Goal: Transaction & Acquisition: Purchase product/service

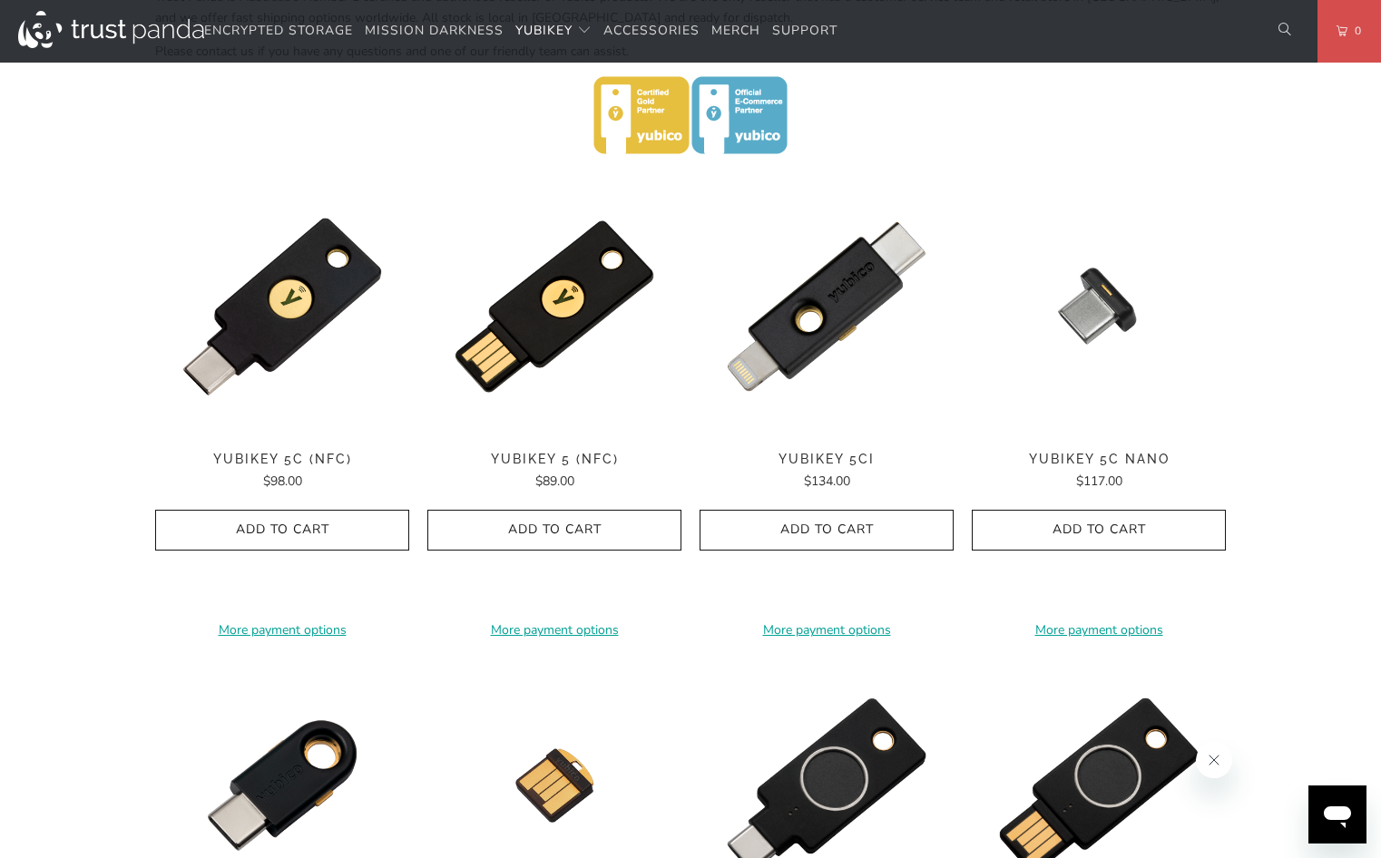
click at [49, 544] on div "Home / YubiKey for Businesses and Professionals YubiKey 5 Series Multi-protocol…" at bounding box center [690, 483] width 1381 height 2325
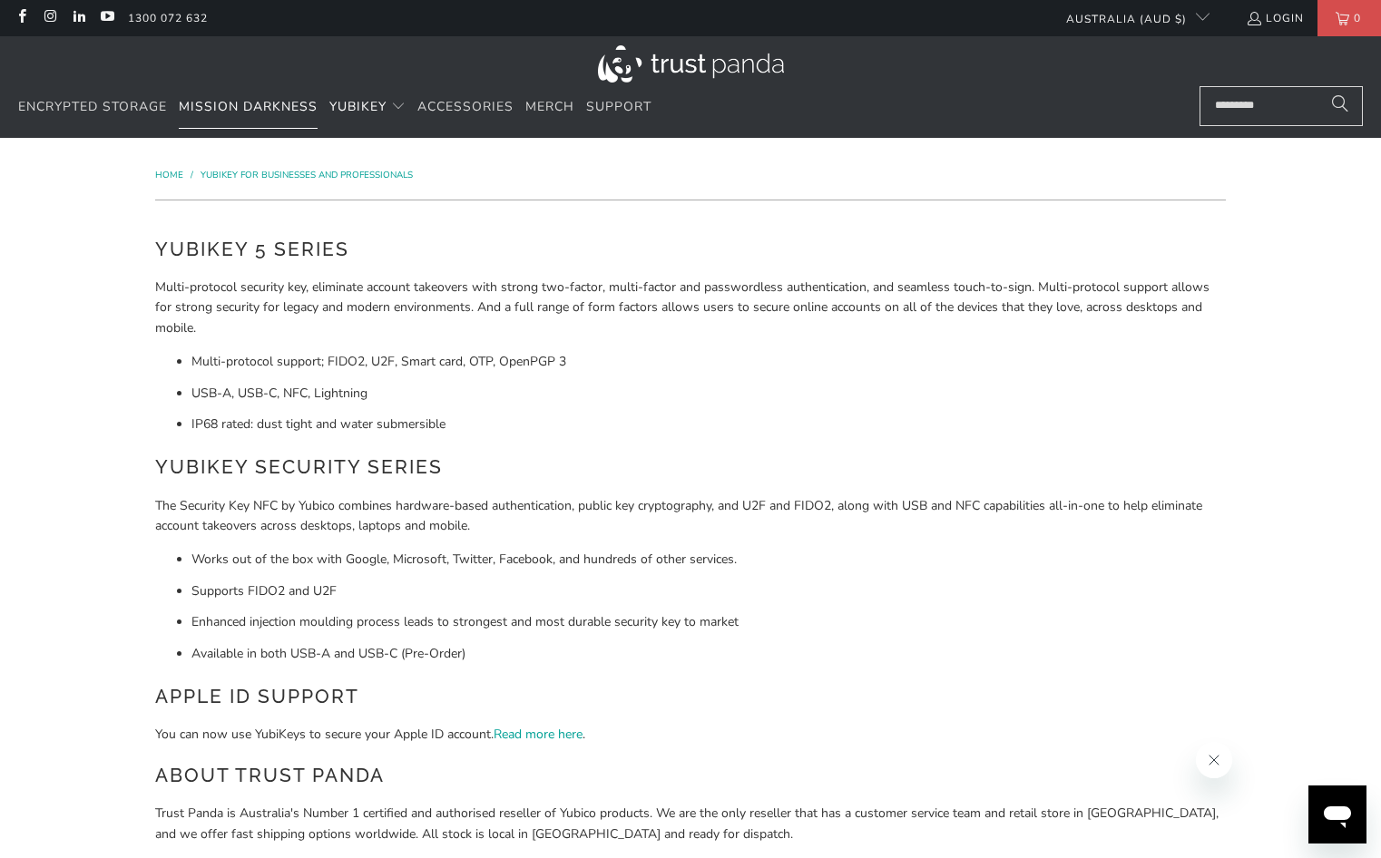
click at [216, 106] on span "Mission Darkness" at bounding box center [248, 106] width 139 height 17
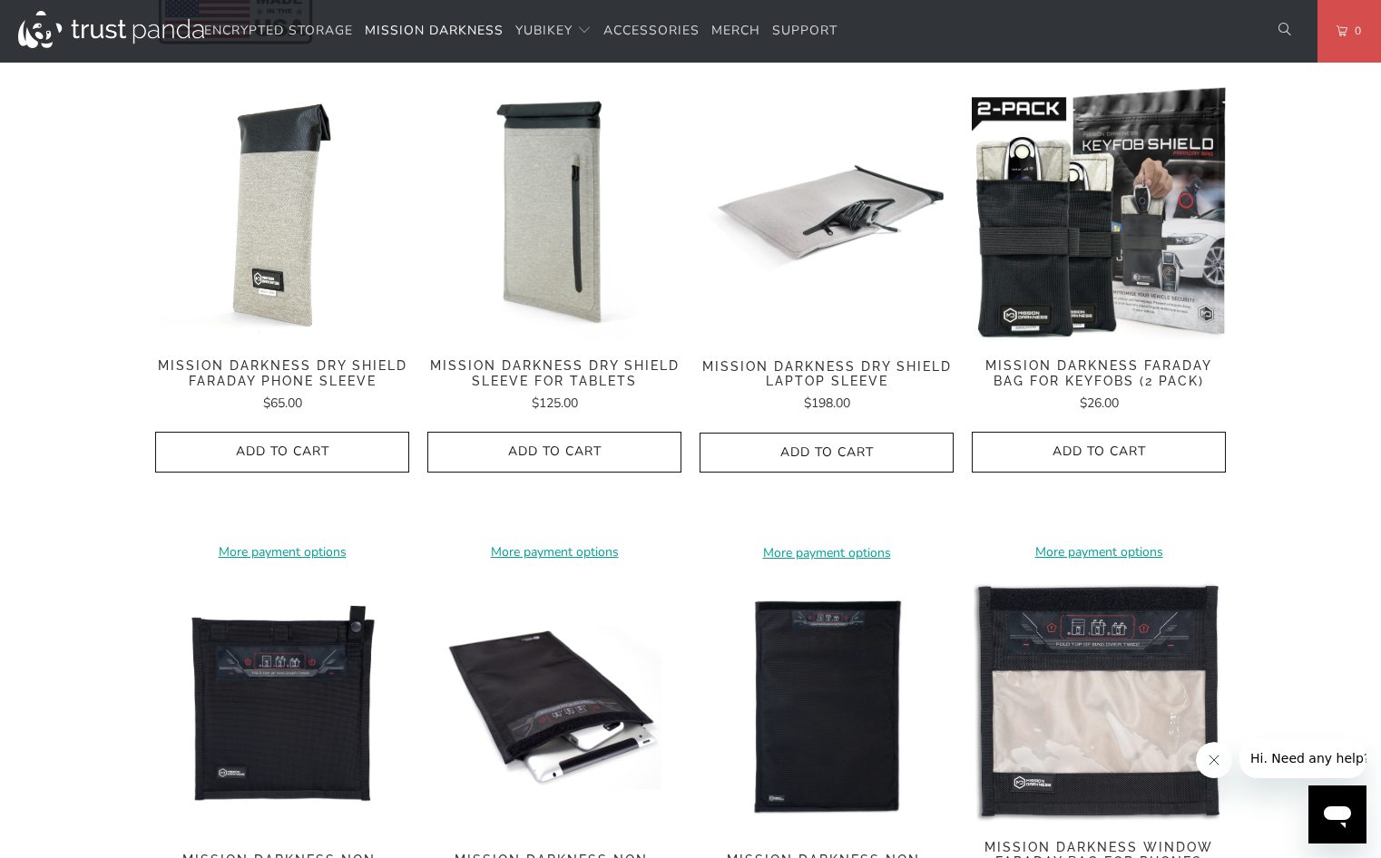
scroll to position [817, 0]
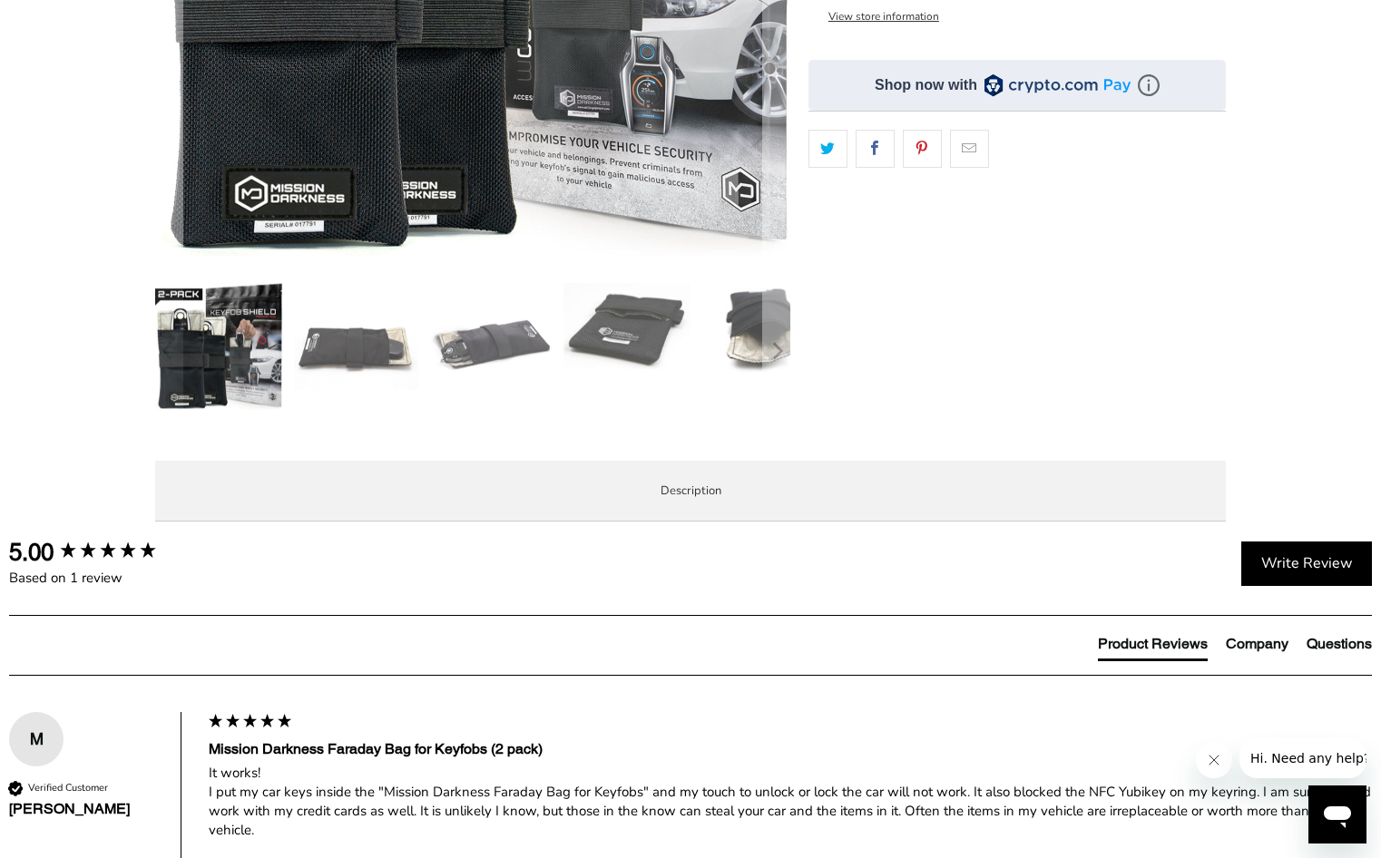
scroll to position [635, 0]
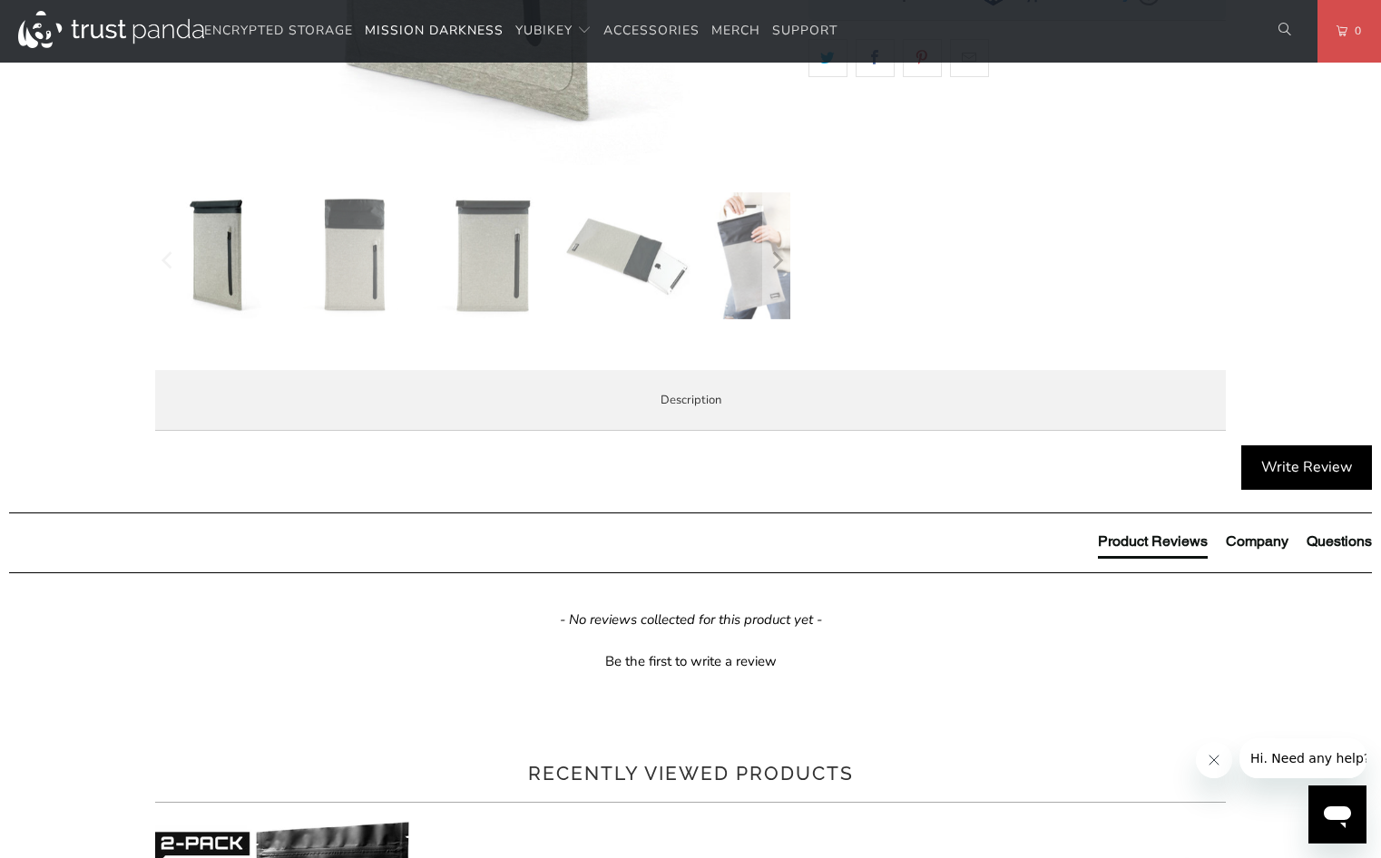
scroll to position [726, 0]
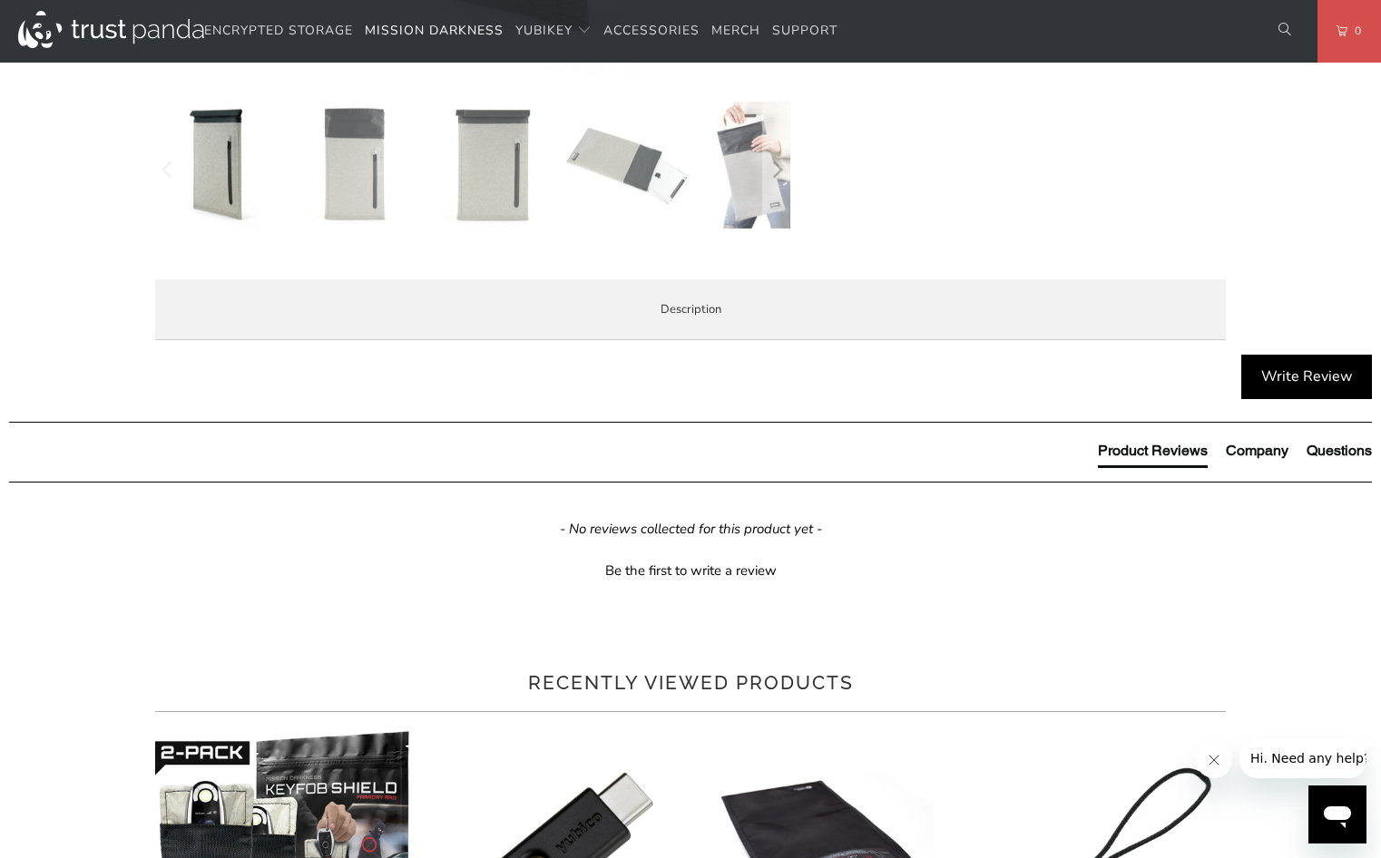
click at [0, 0] on span "Product Features" at bounding box center [0, 0] width 0 height 0
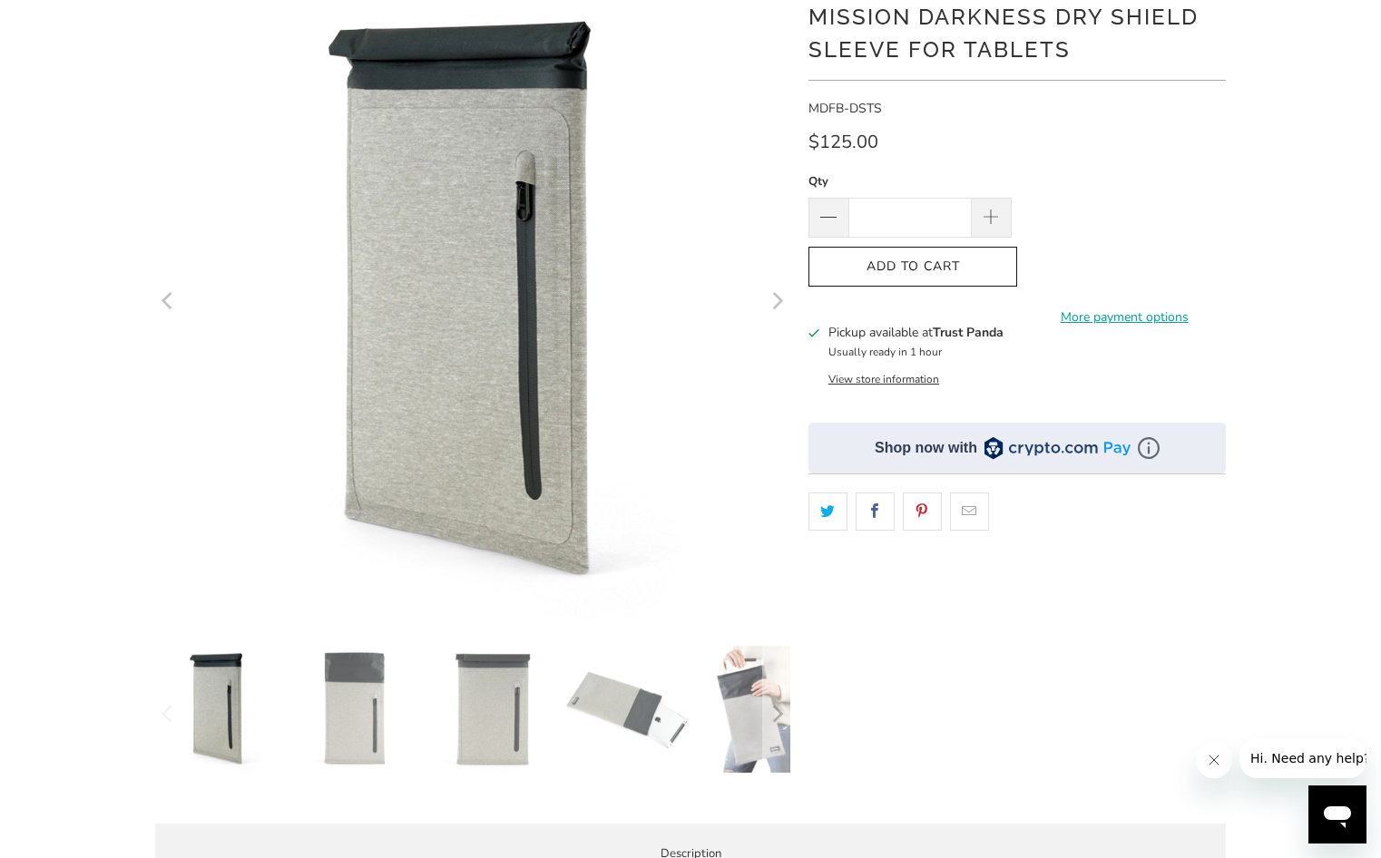
scroll to position [0, 0]
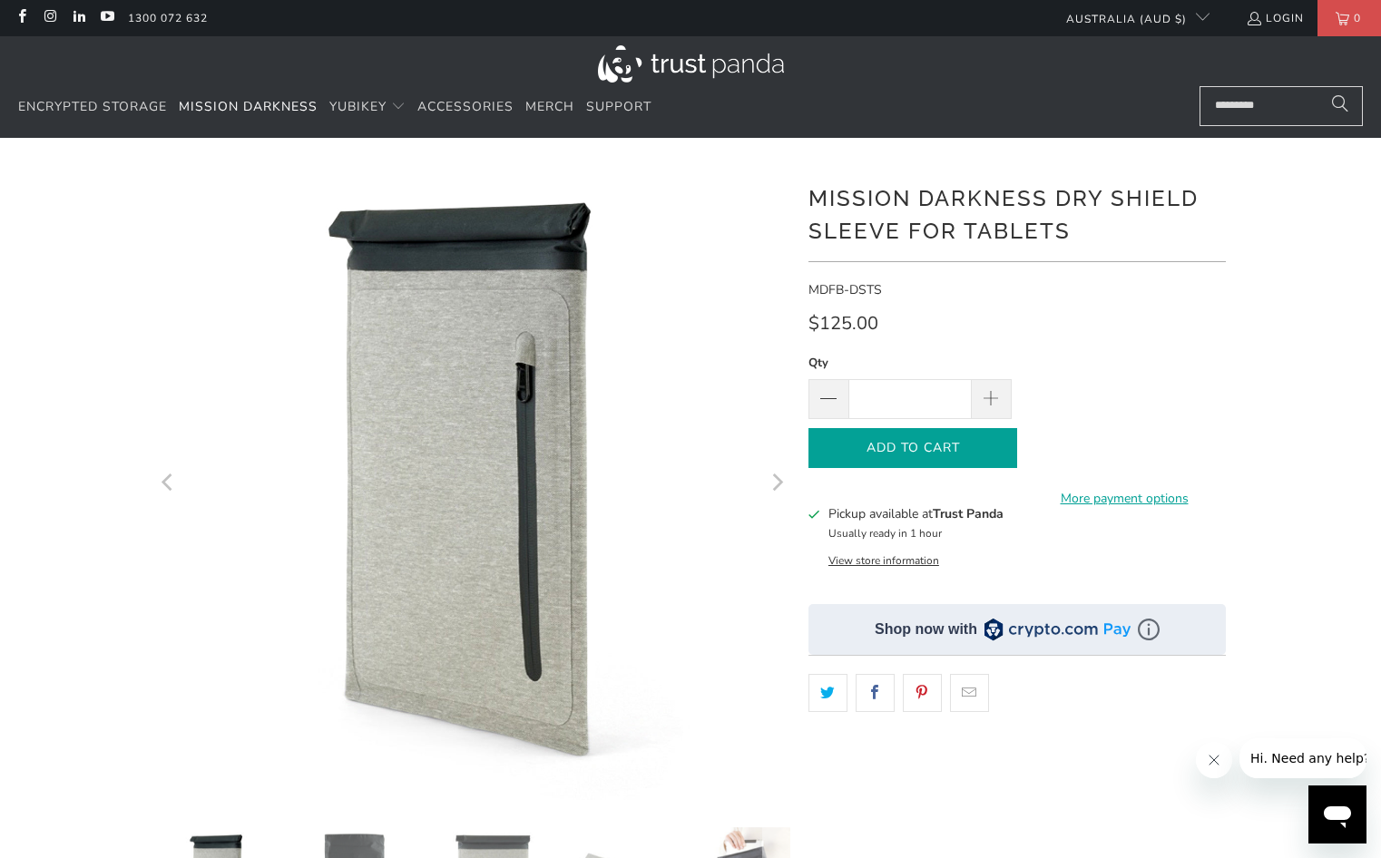
click at [888, 443] on span "Add to Cart" at bounding box center [913, 448] width 171 height 15
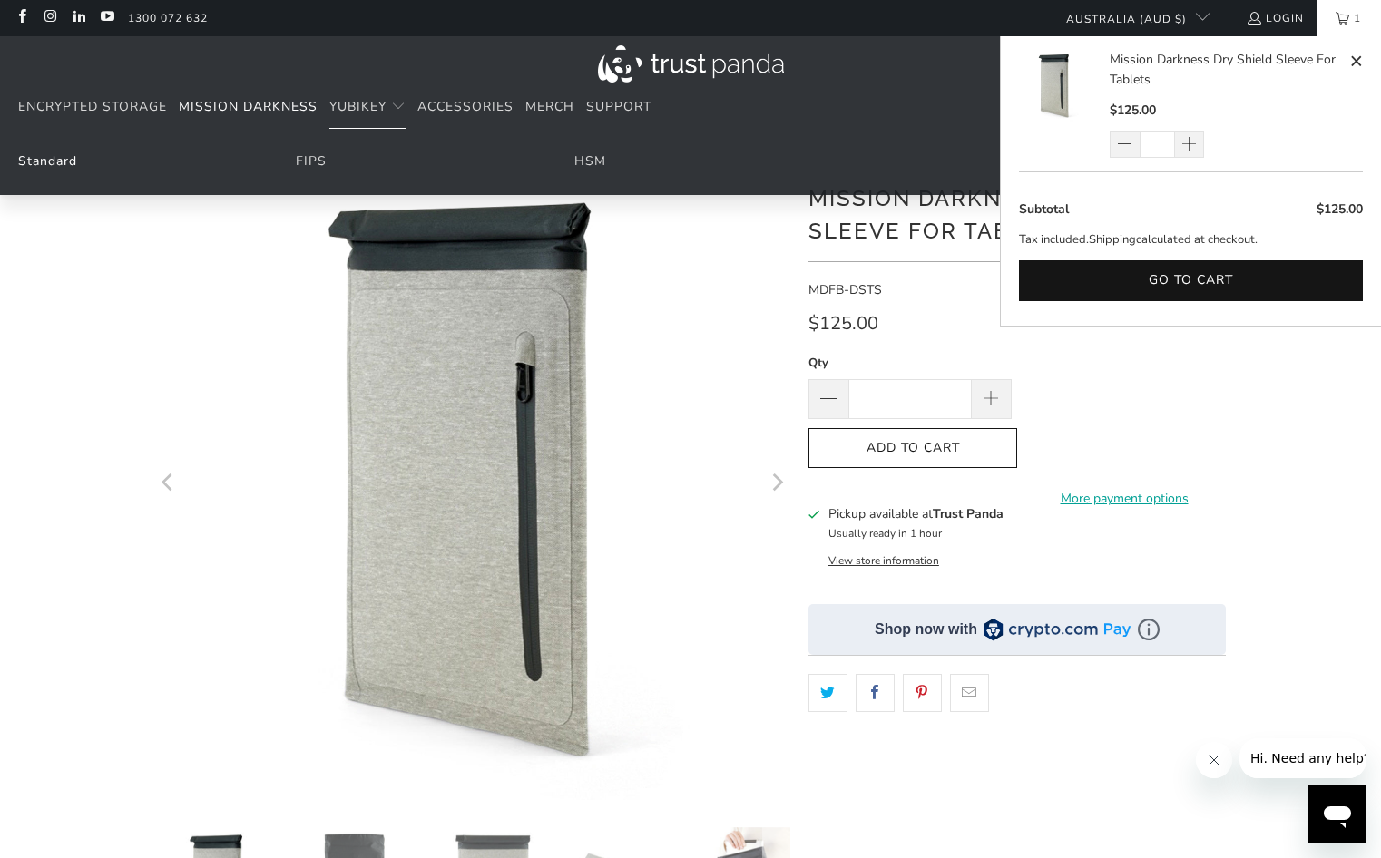
click at [34, 163] on link "Standard" at bounding box center [47, 160] width 59 height 17
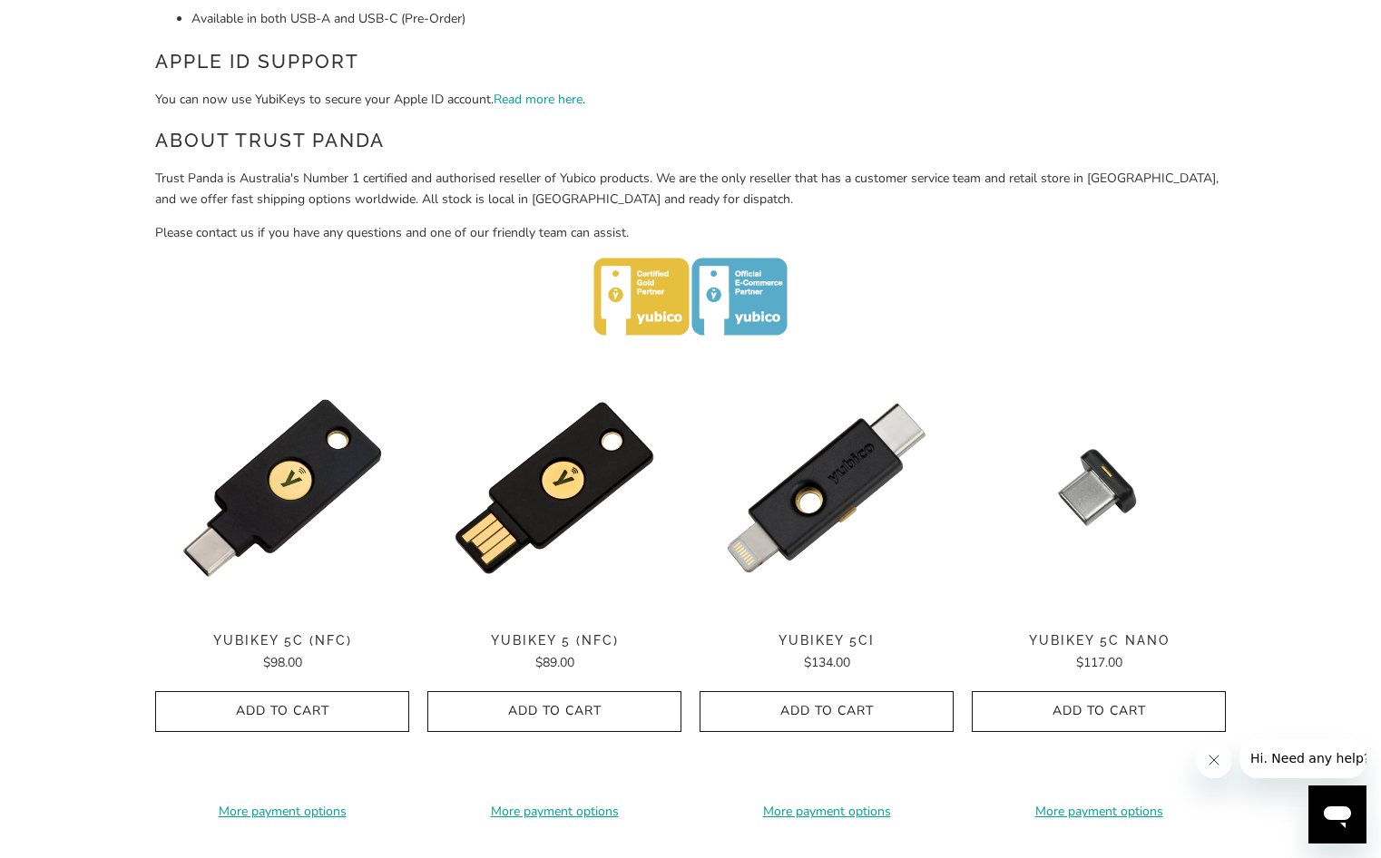
scroll to position [817, 0]
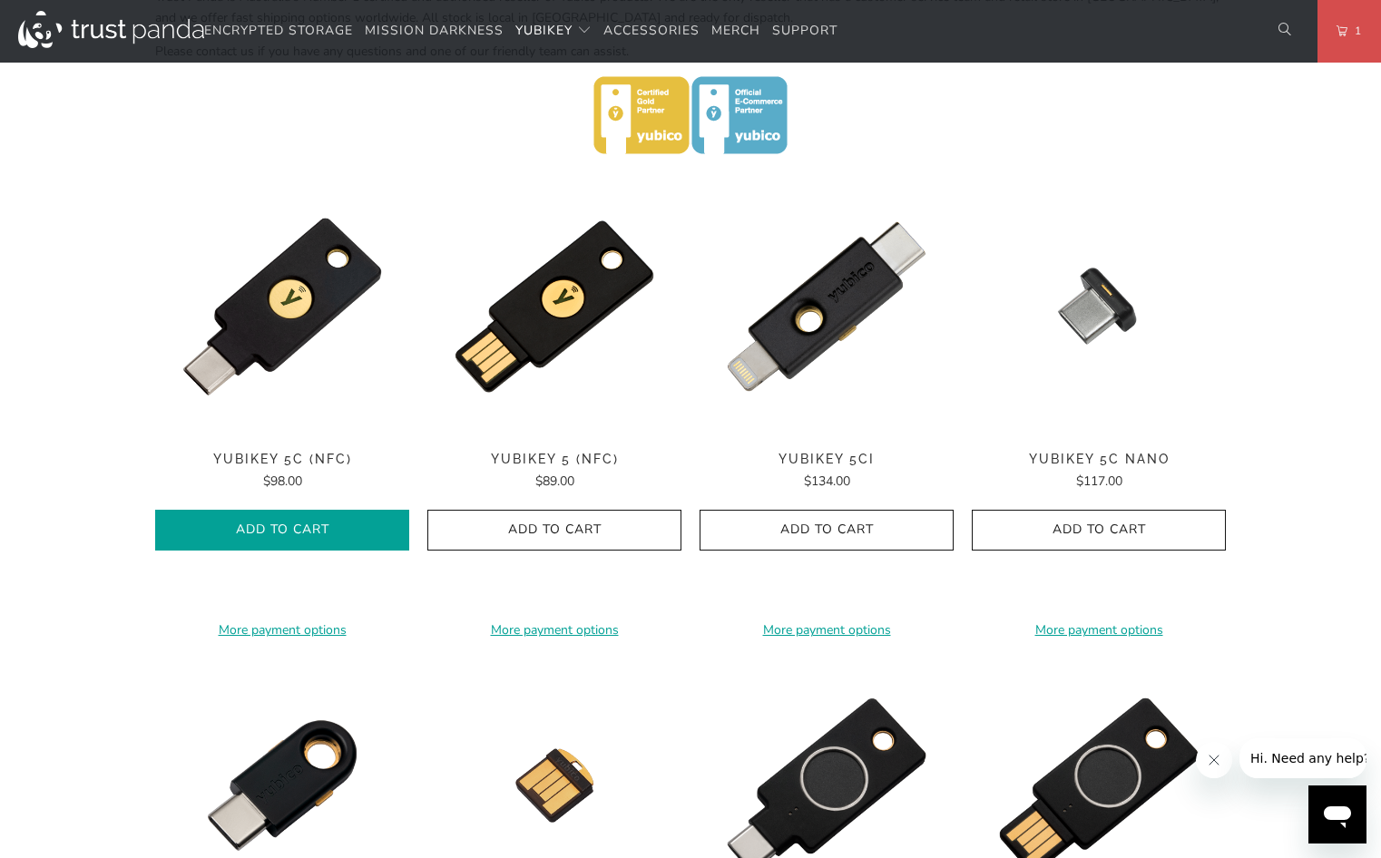
click at [258, 523] on span "Add to Cart" at bounding box center [282, 530] width 216 height 15
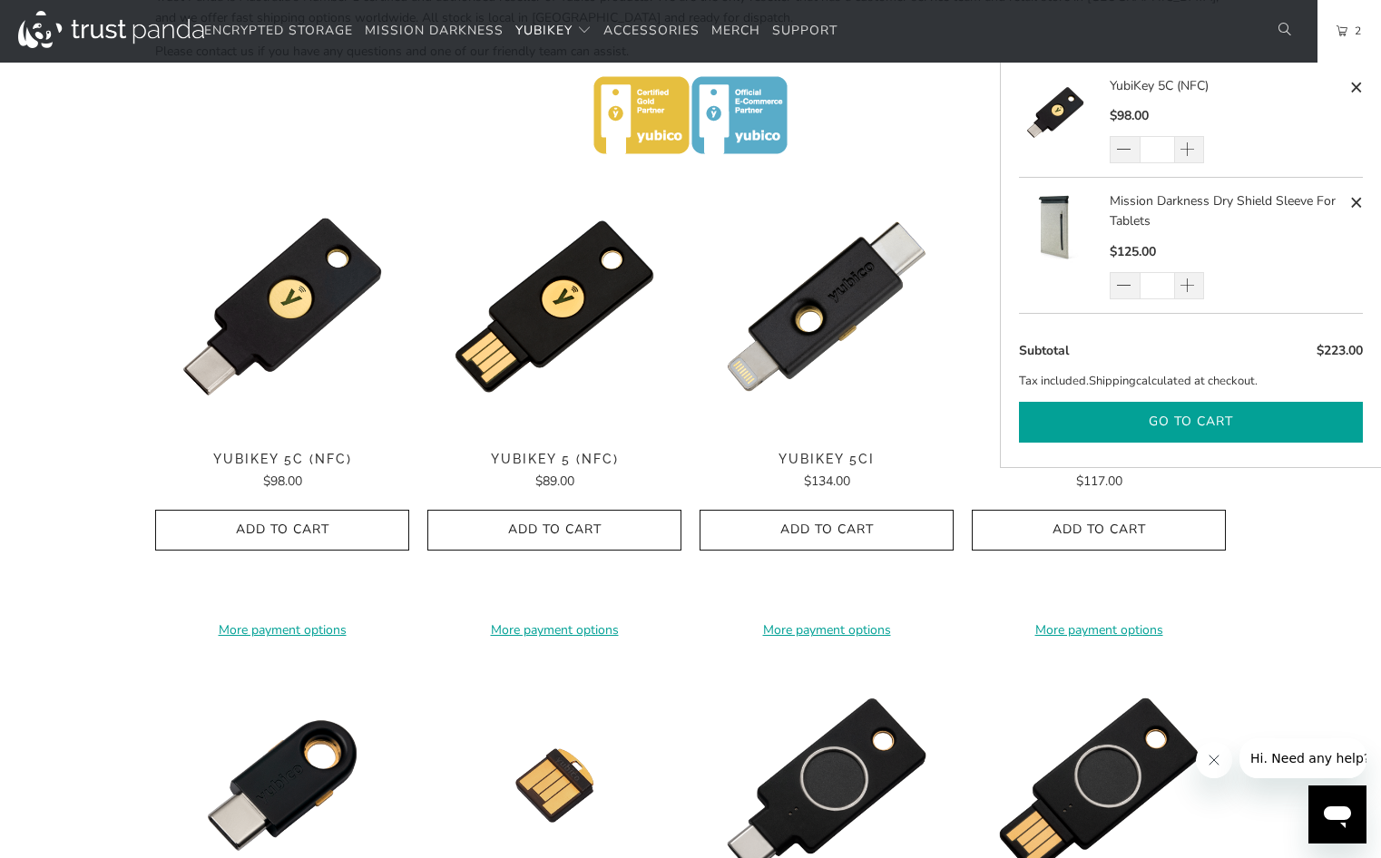
click at [1185, 425] on button "Go to cart" at bounding box center [1191, 422] width 344 height 41
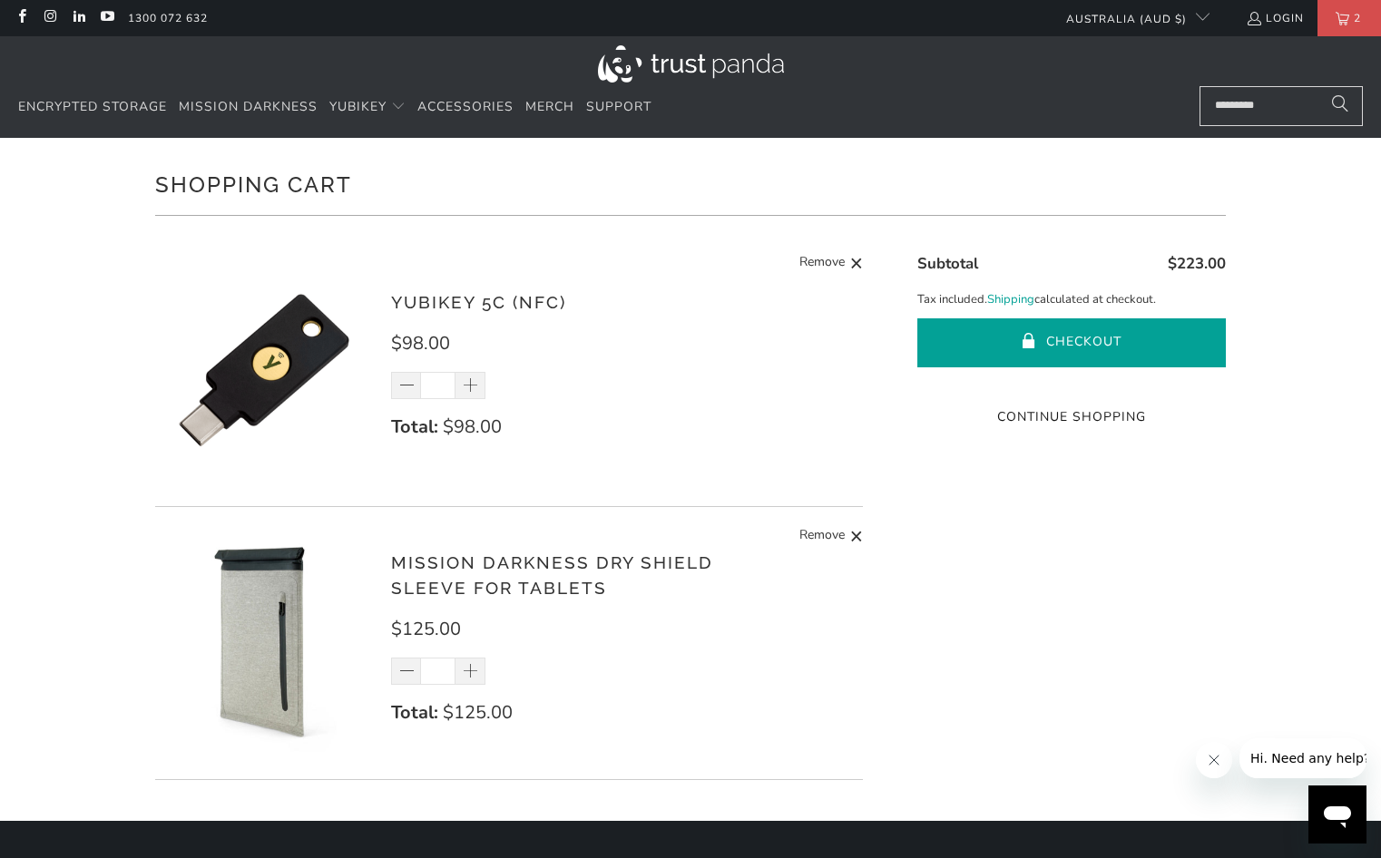
click at [1032, 337] on span "submit" at bounding box center [1029, 343] width 15 height 18
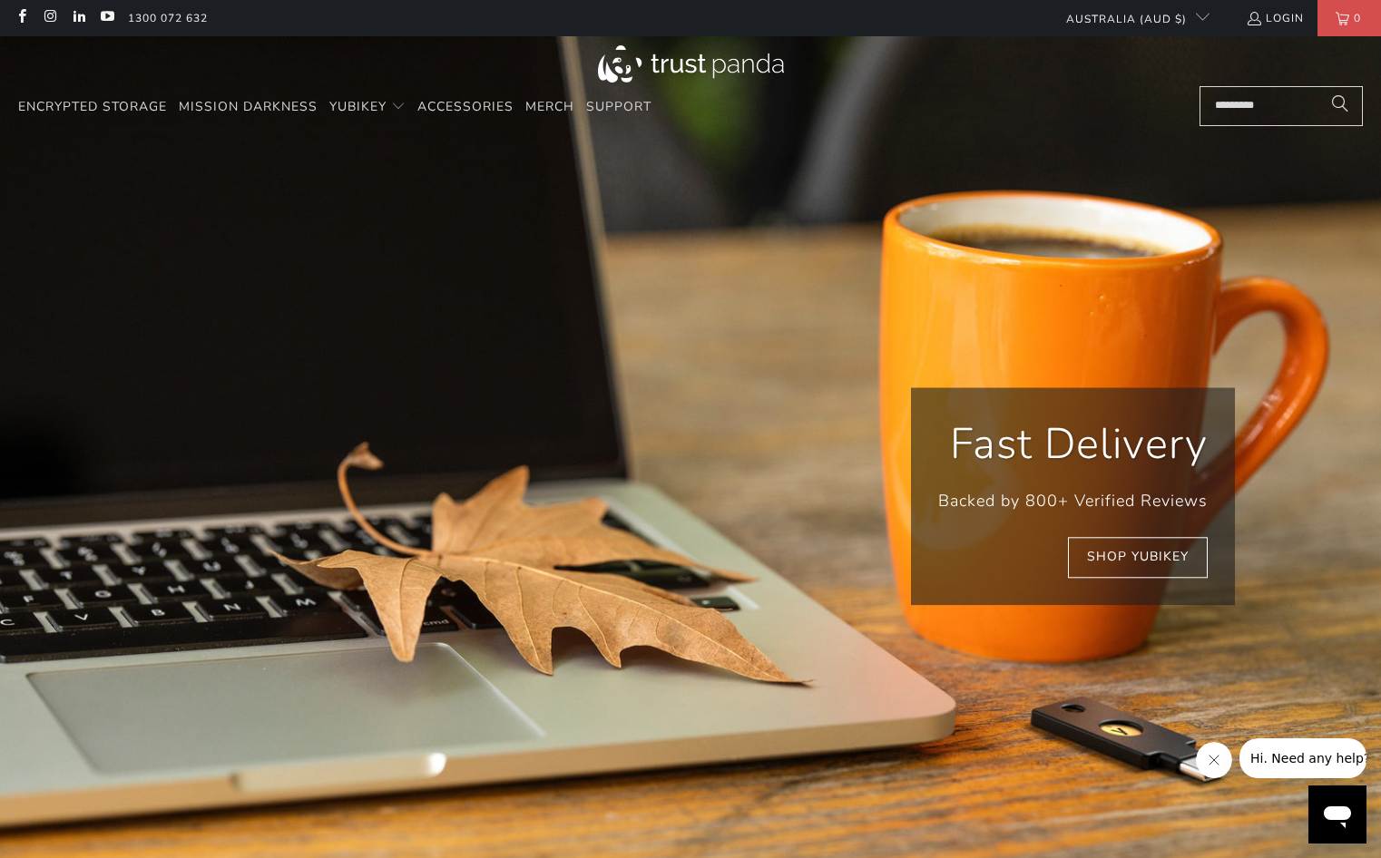
scroll to position [0, 3659]
click at [299, 41] on div "Encrypted Storage Mission Darkness YubiKey Standard FIPS HSM Merch" at bounding box center [690, 87] width 1381 height 102
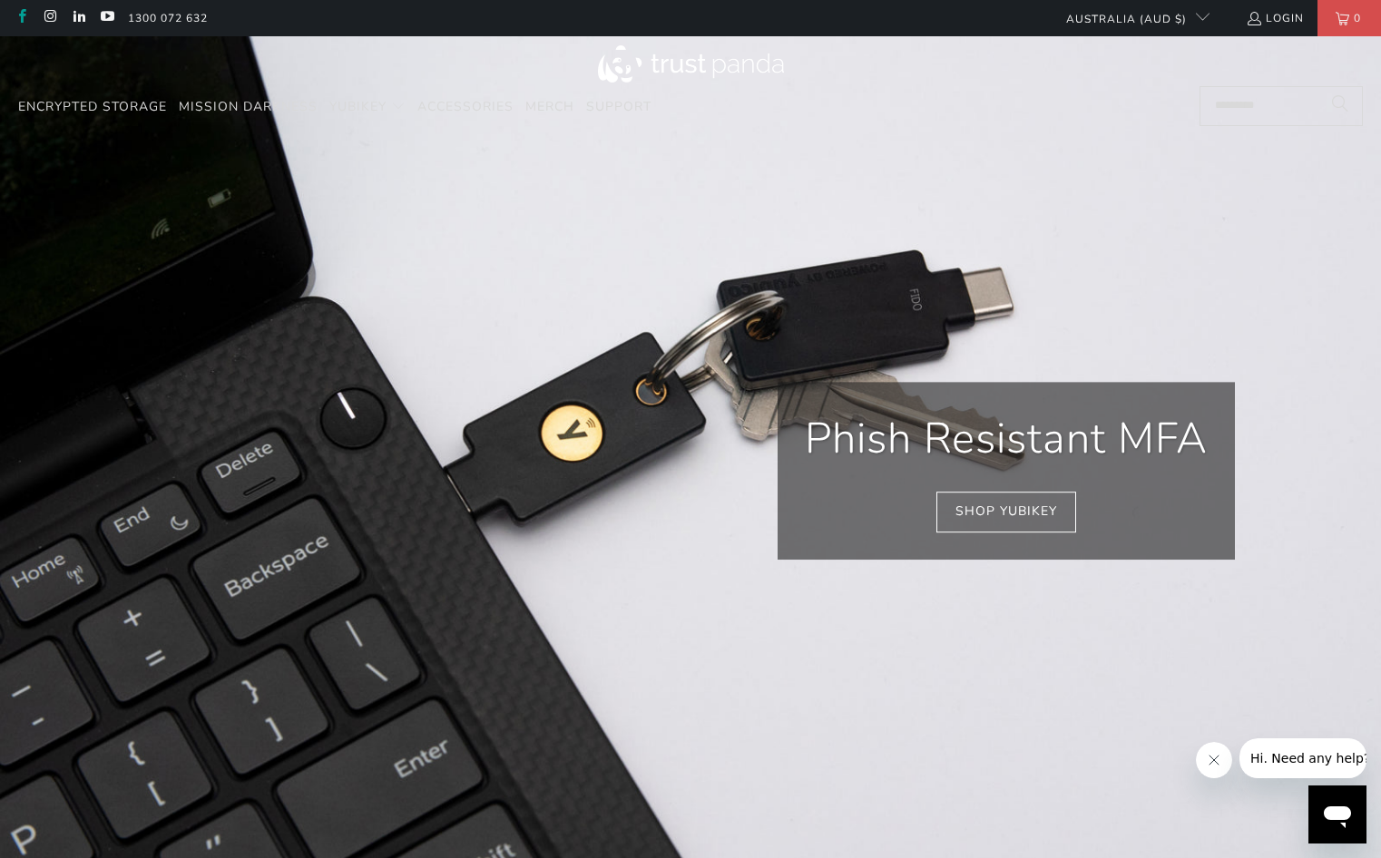
scroll to position [0, 4181]
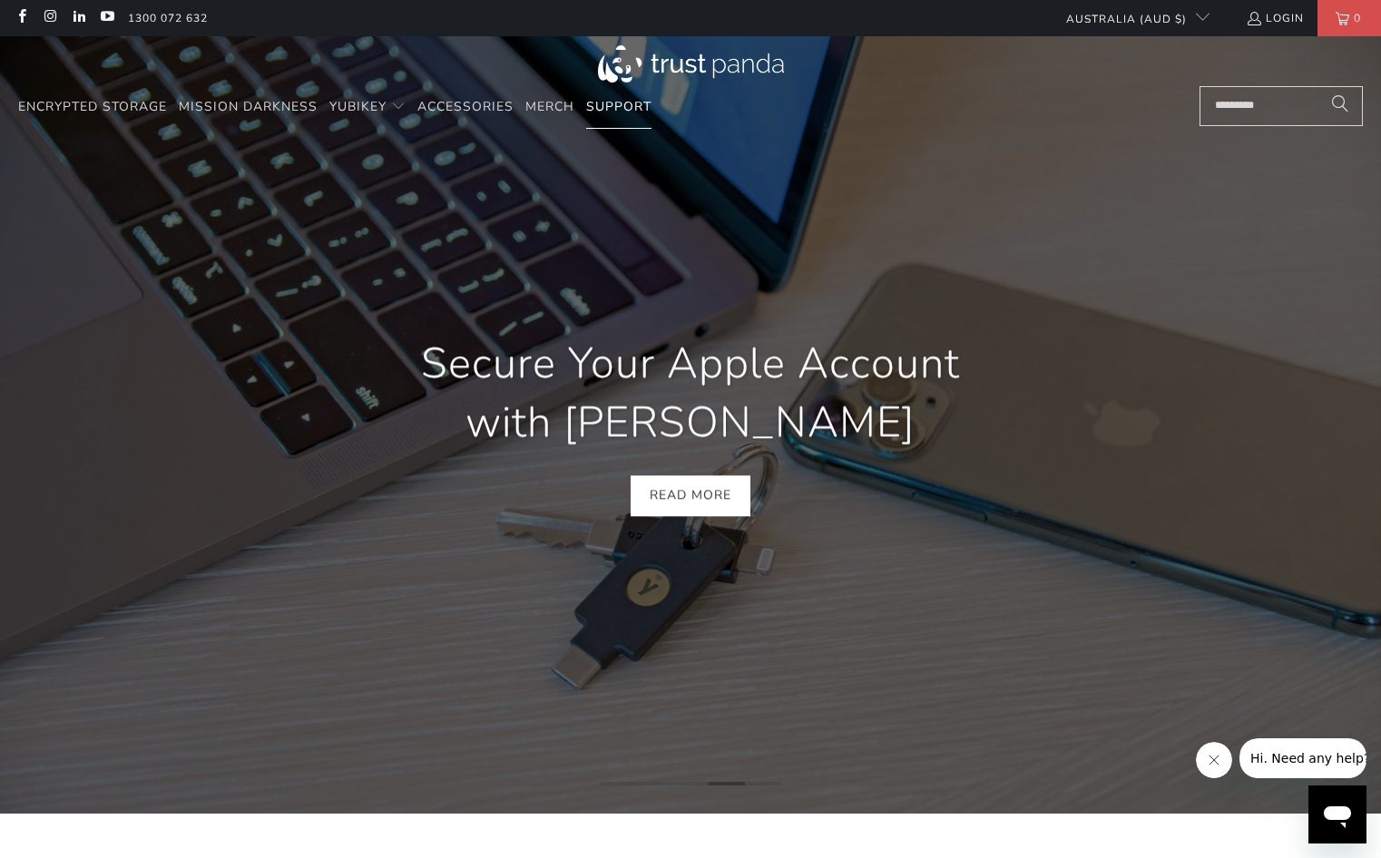
click at [607, 106] on span "Support" at bounding box center [618, 106] width 65 height 17
